Goal: Task Accomplishment & Management: Use online tool/utility

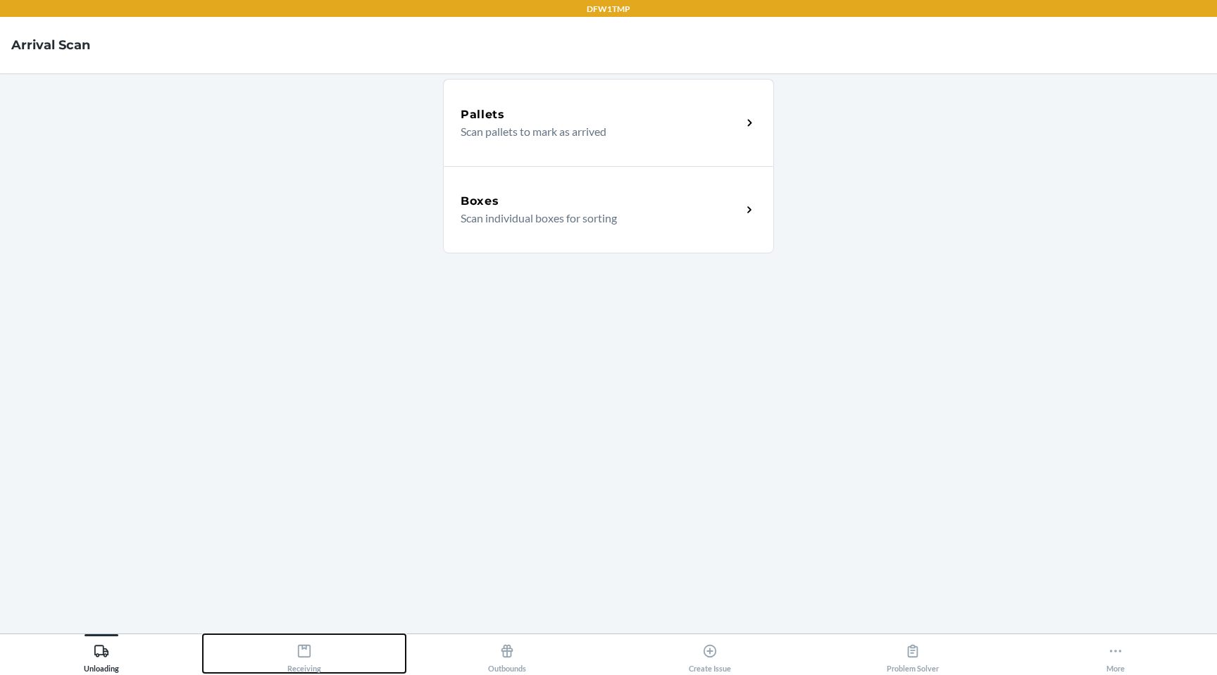
click at [310, 654] on icon at bounding box center [304, 651] width 13 height 13
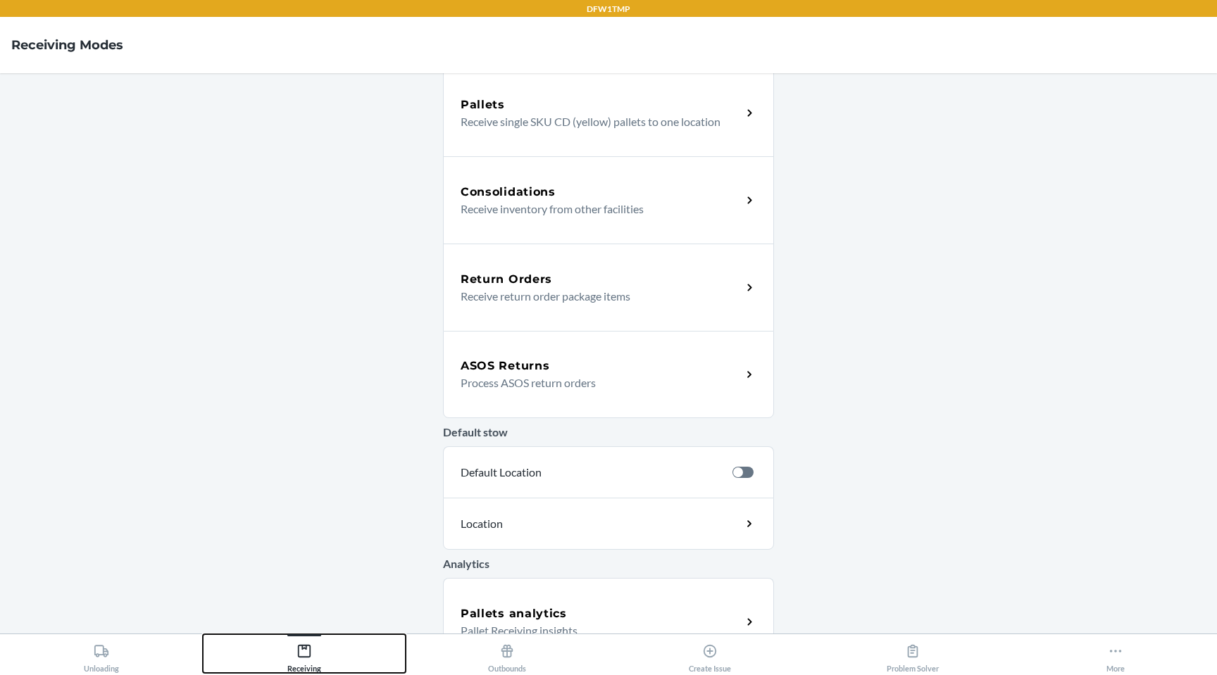
scroll to position [303, 0]
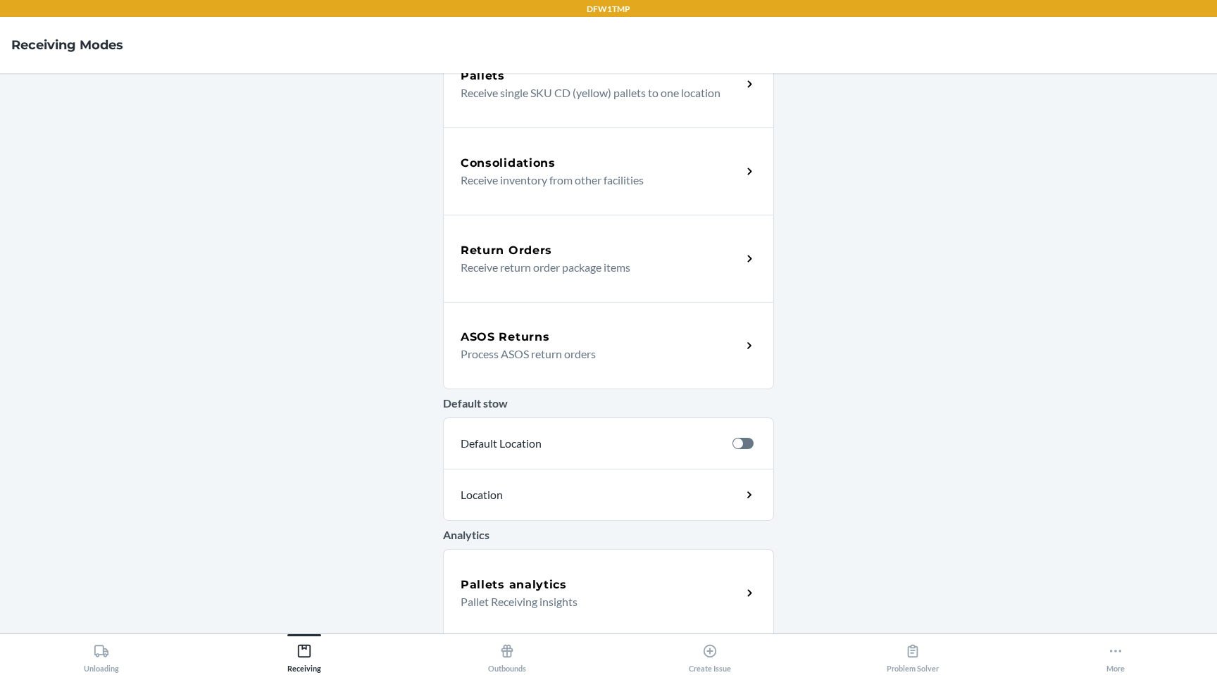
click at [540, 358] on p "Process ASOS return orders" at bounding box center [595, 354] width 270 height 17
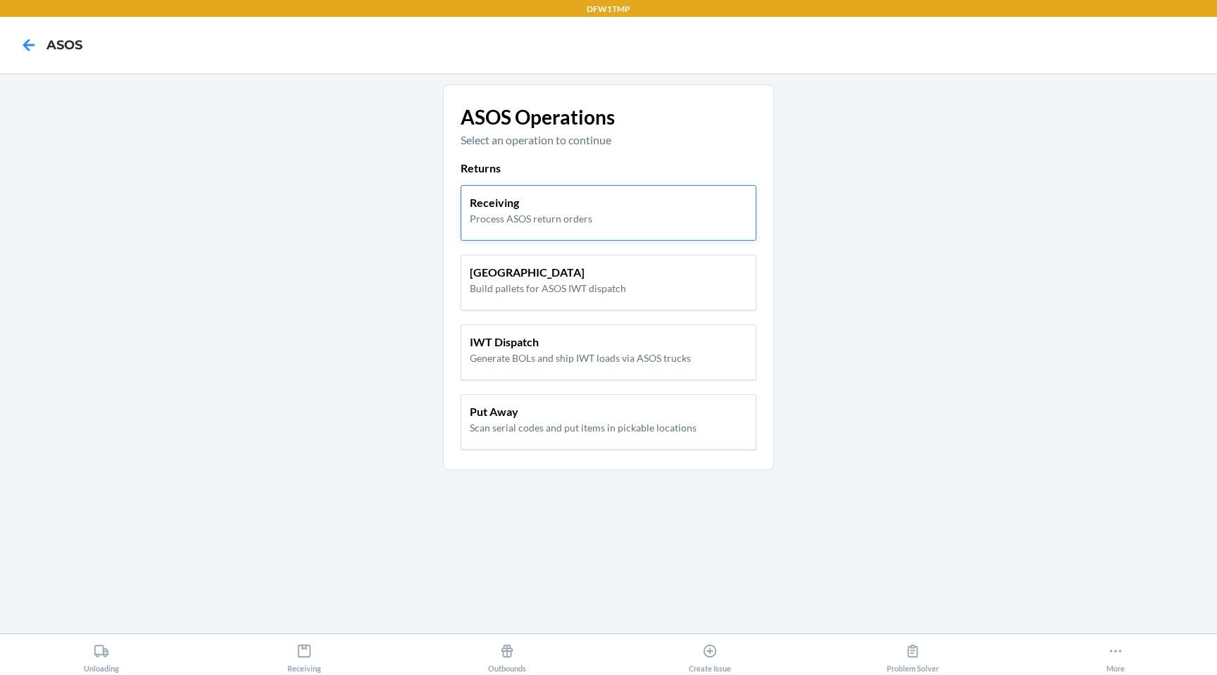
click at [534, 215] on p "Process ASOS return orders" at bounding box center [531, 218] width 122 height 15
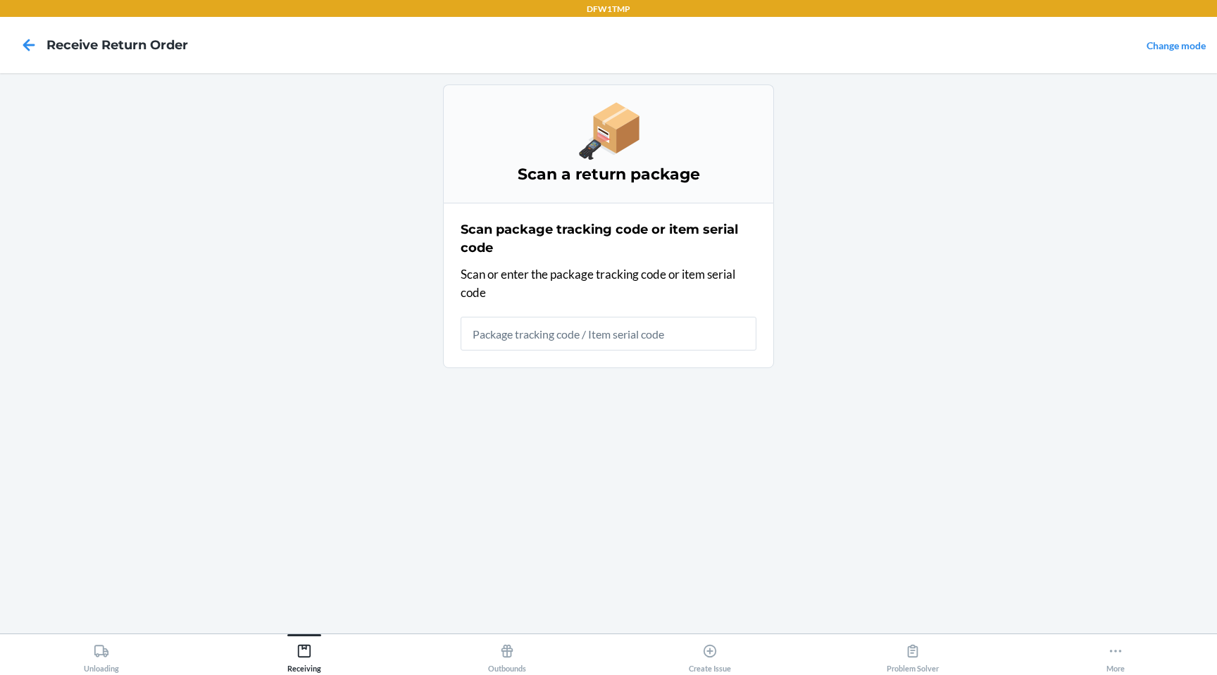
click at [526, 337] on input "text" at bounding box center [608, 334] width 296 height 34
click at [24, 45] on icon at bounding box center [29, 45] width 12 height 12
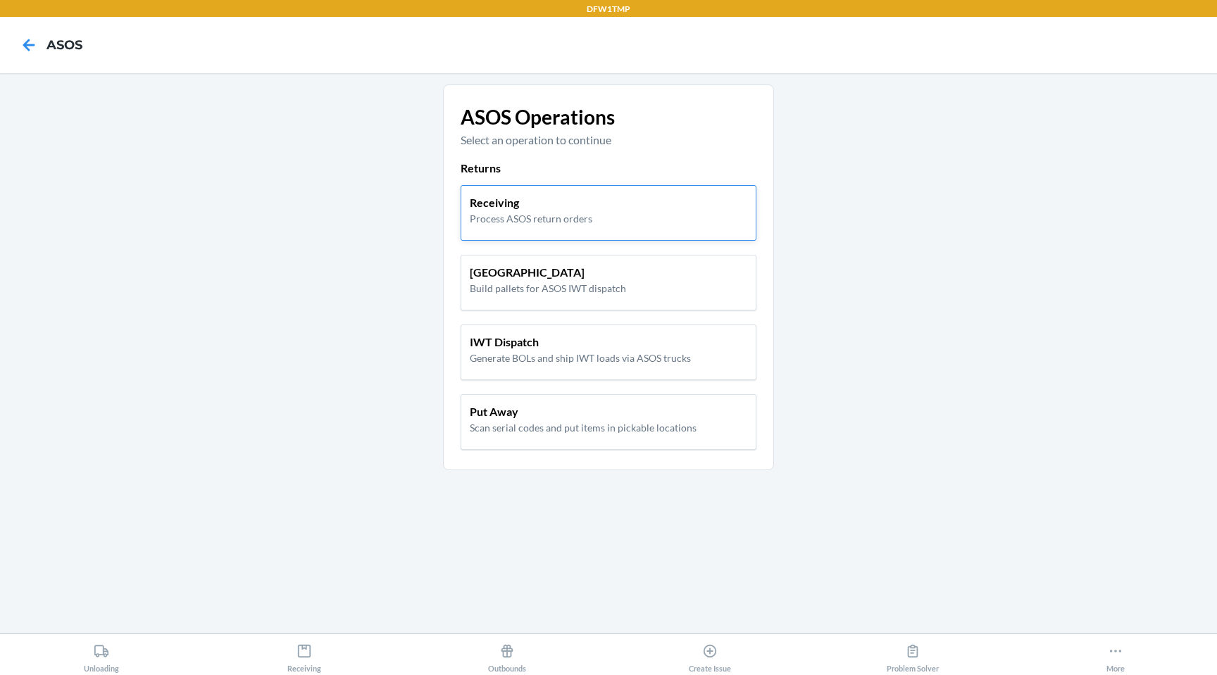
click at [549, 189] on div "Receiving Process ASOS return orders" at bounding box center [608, 213] width 296 height 56
